Goal: Find specific page/section: Find specific page/section

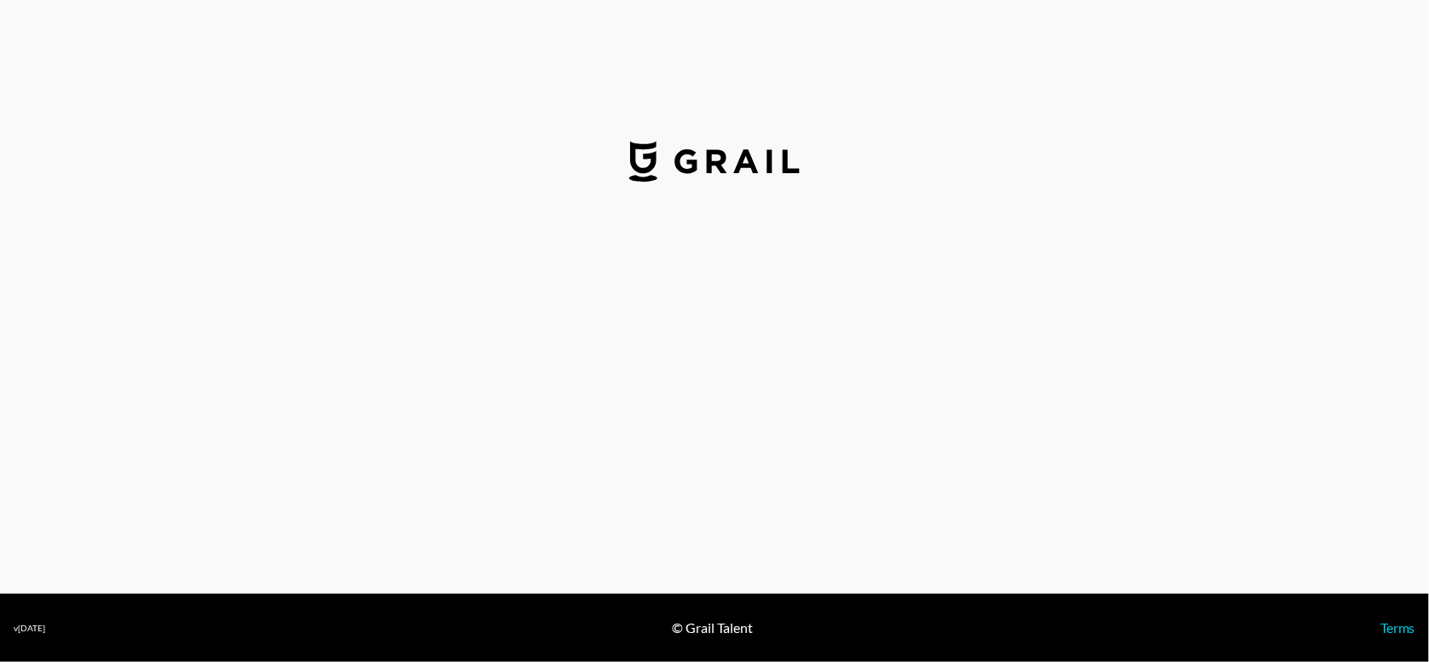
select select "USD"
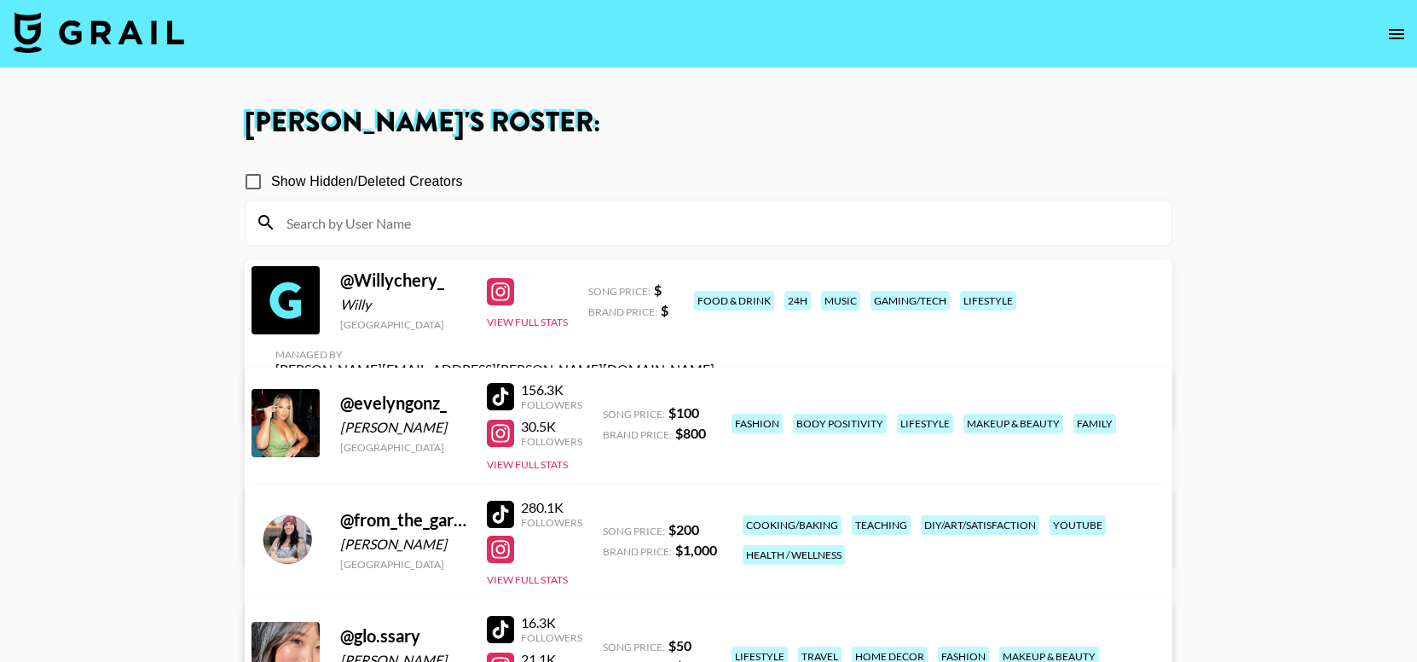
scroll to position [59, 0]
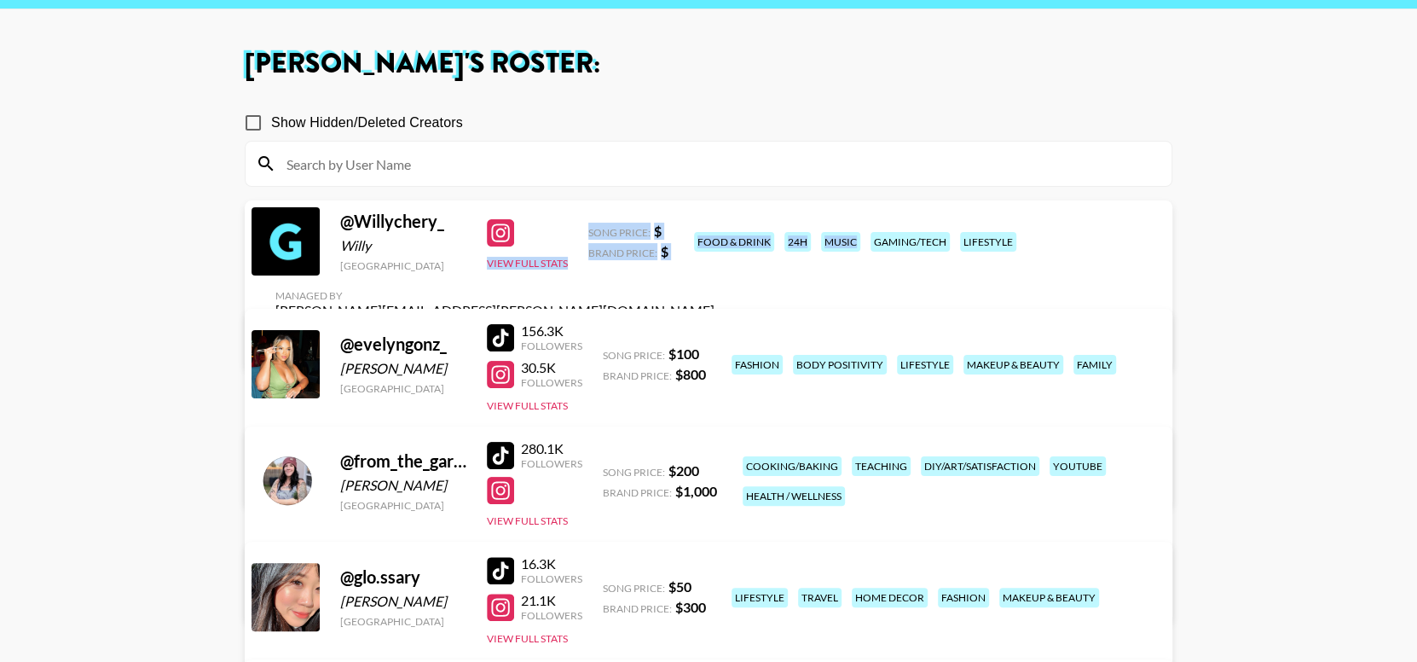
drag, startPoint x: 892, startPoint y: 243, endPoint x: 559, endPoint y: 222, distance: 333.2
click at [559, 222] on div "@ Willychery_ Willy United States View Full Stats Song Price: $ Brand Price: $ …" at bounding box center [709, 285] width 928 height 170
drag, startPoint x: 918, startPoint y: 286, endPoint x: 674, endPoint y: 217, distance: 254.2
click at [674, 217] on div "@ Willychery_ Willy United States View Full Stats Song Price: $ Brand Price: $ …" at bounding box center [709, 285] width 928 height 170
click at [882, 241] on div "food & drink 24h music gaming/tech lifestyle" at bounding box center [922, 242] width 466 height 30
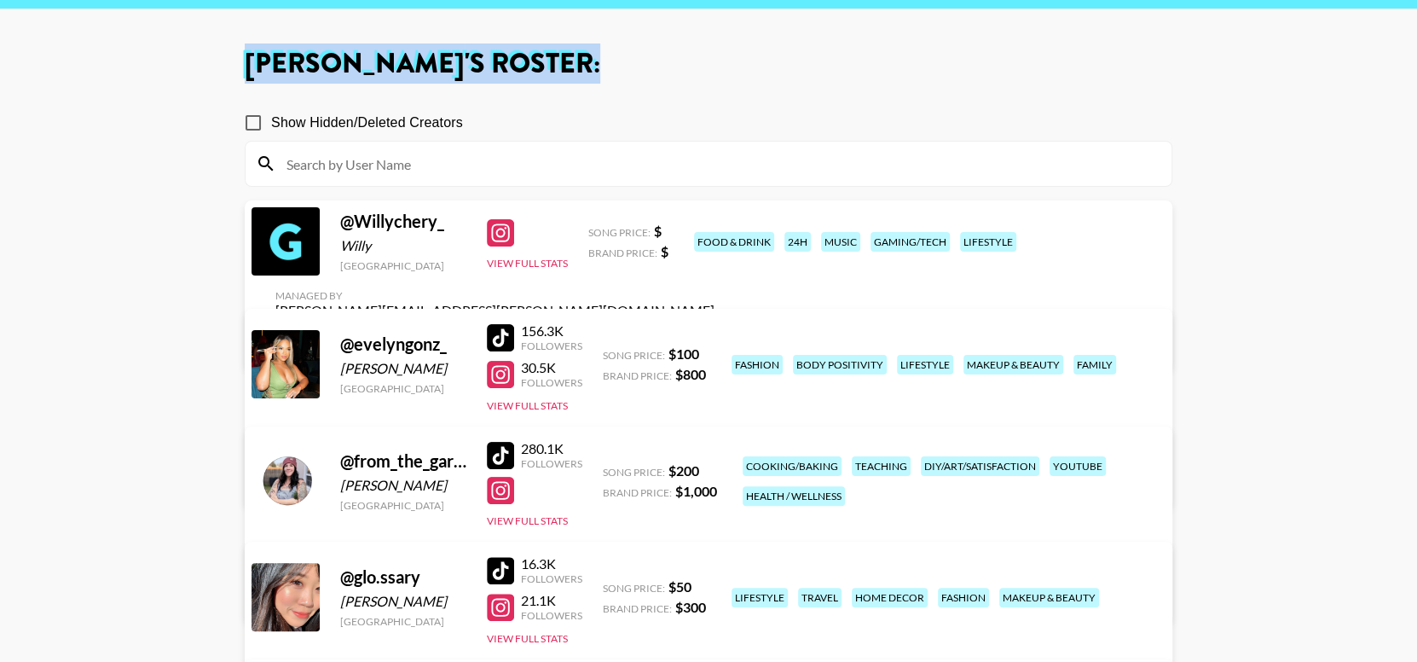
scroll to position [0, 0]
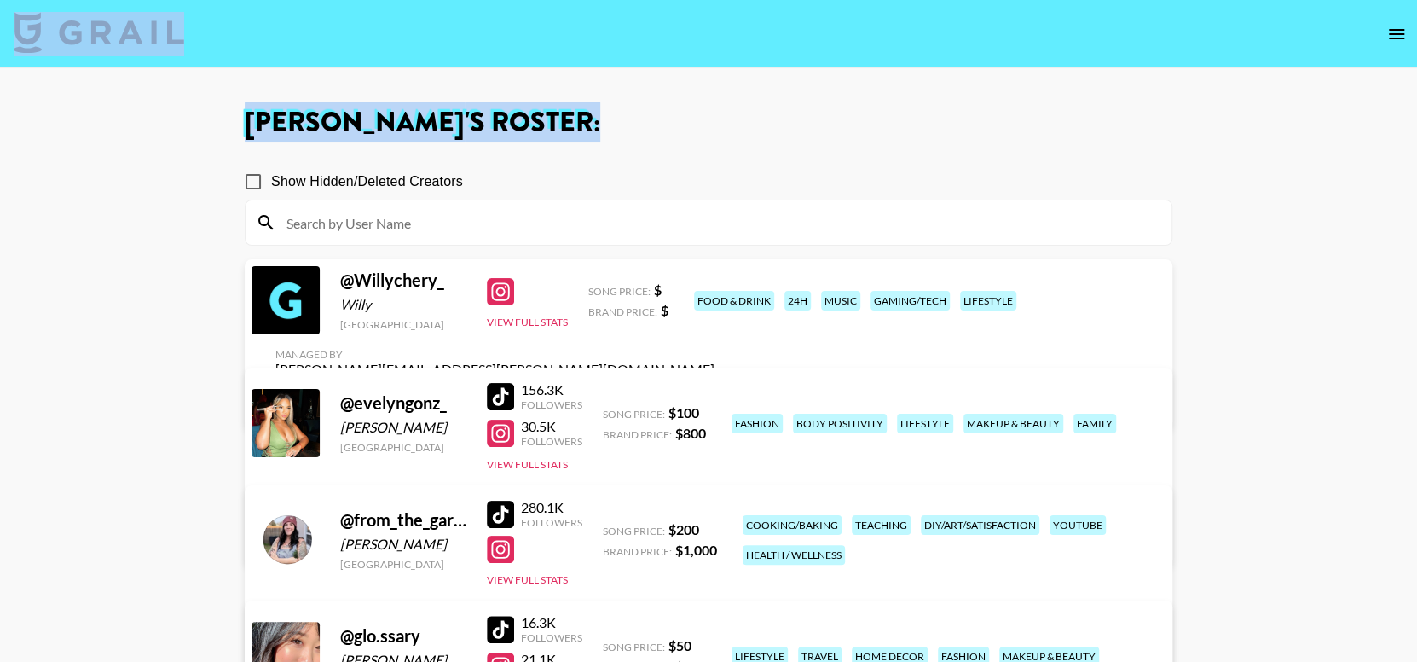
drag, startPoint x: 608, startPoint y: 55, endPoint x: 627, endPoint y: 10, distance: 48.1
click at [627, 10] on section "[PERSON_NAME] 's Roster: Show Hidden/Deleted Creators @ Willychery_ [PERSON_NAM…" at bounding box center [708, 587] width 1417 height 1175
click at [775, 86] on main "[PERSON_NAME] 's Roster: Show Hidden/Deleted Creators @ Willychery_ [PERSON_NAM…" at bounding box center [708, 587] width 1417 height 1038
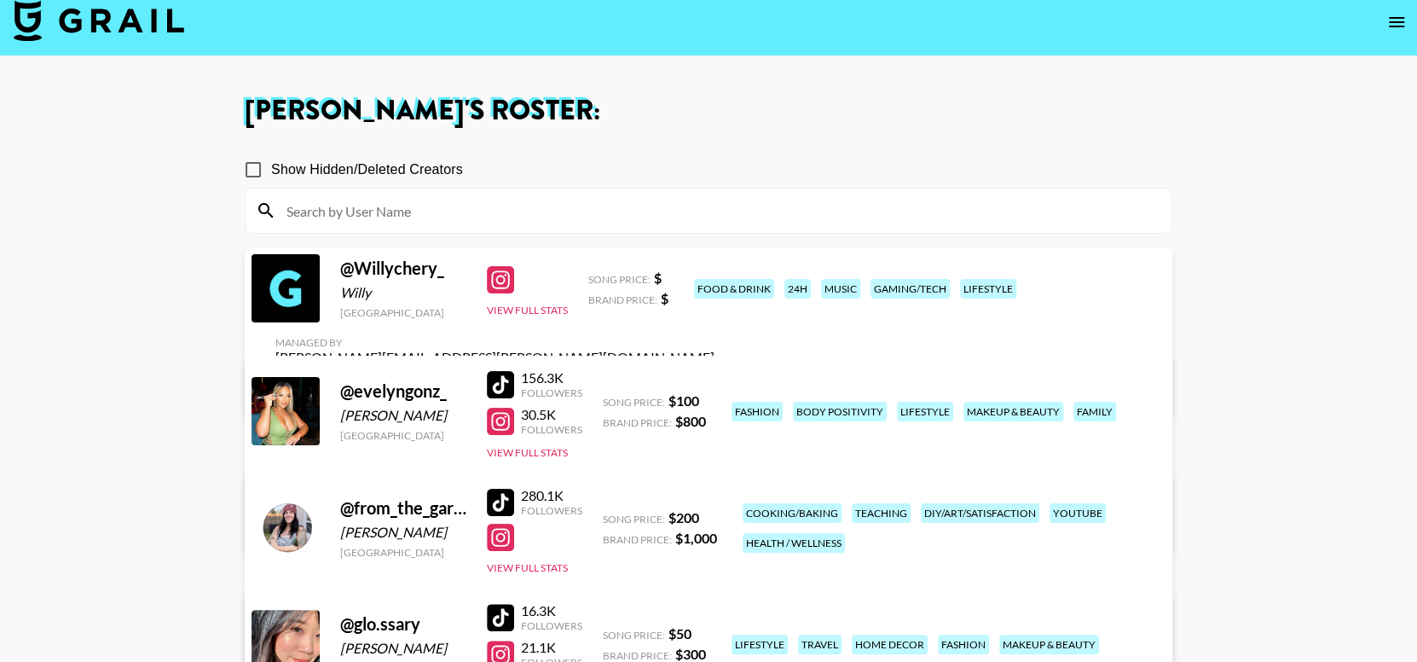
scroll to position [10, 0]
